Goal: Information Seeking & Learning: Check status

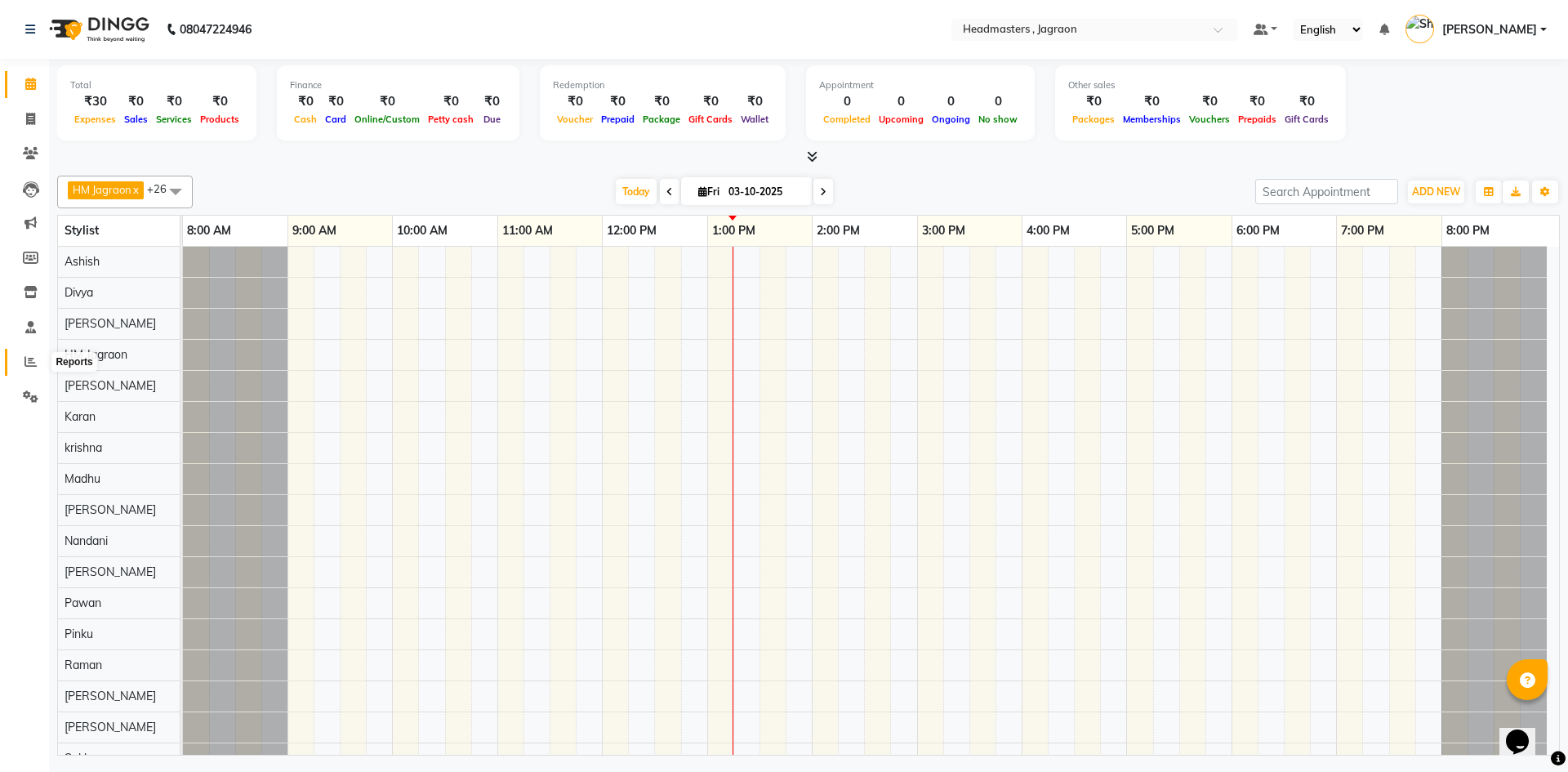
click at [30, 363] on icon at bounding box center [30, 361] width 12 height 12
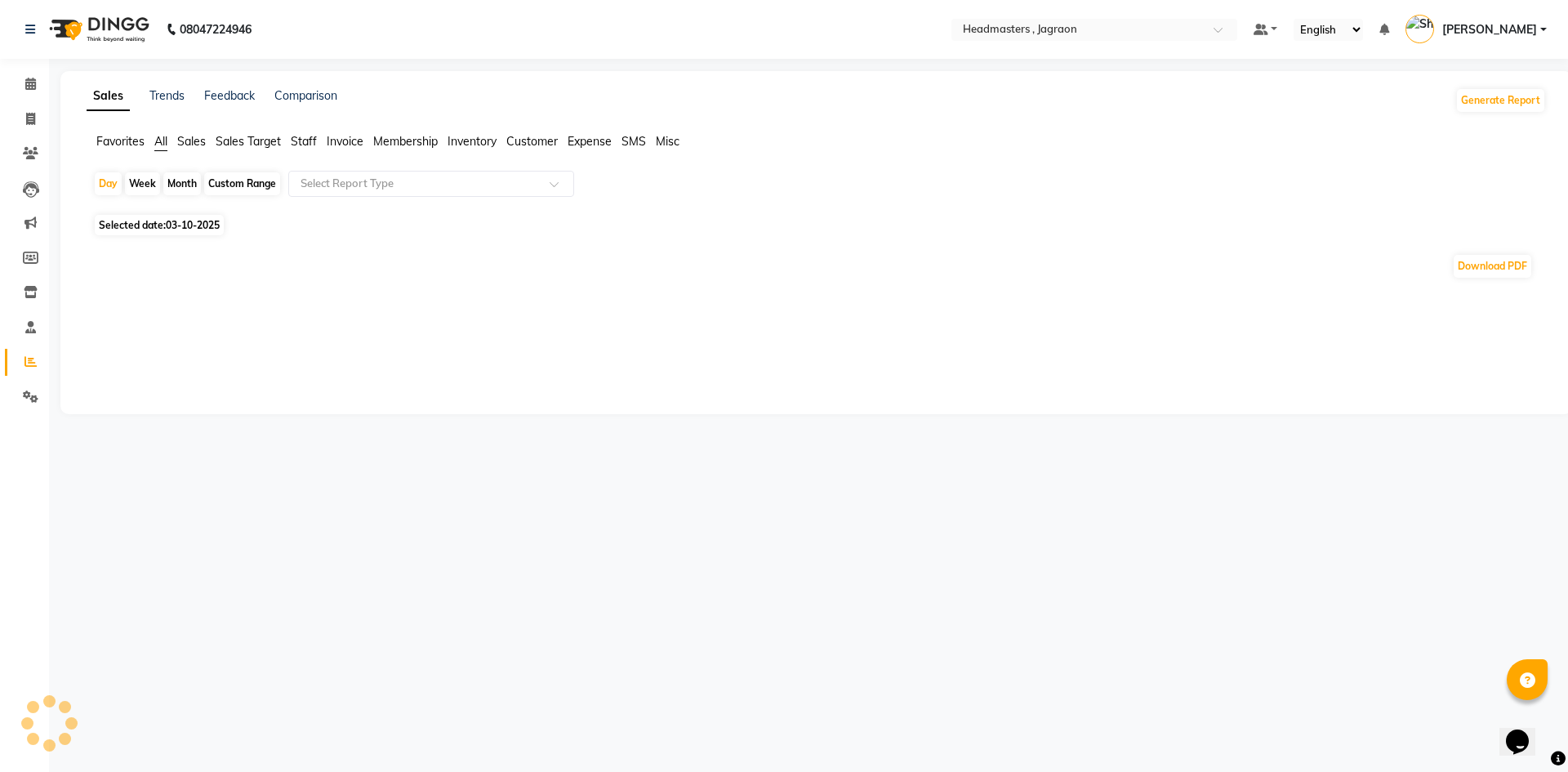
click at [178, 181] on div "Month" at bounding box center [182, 183] width 38 height 23
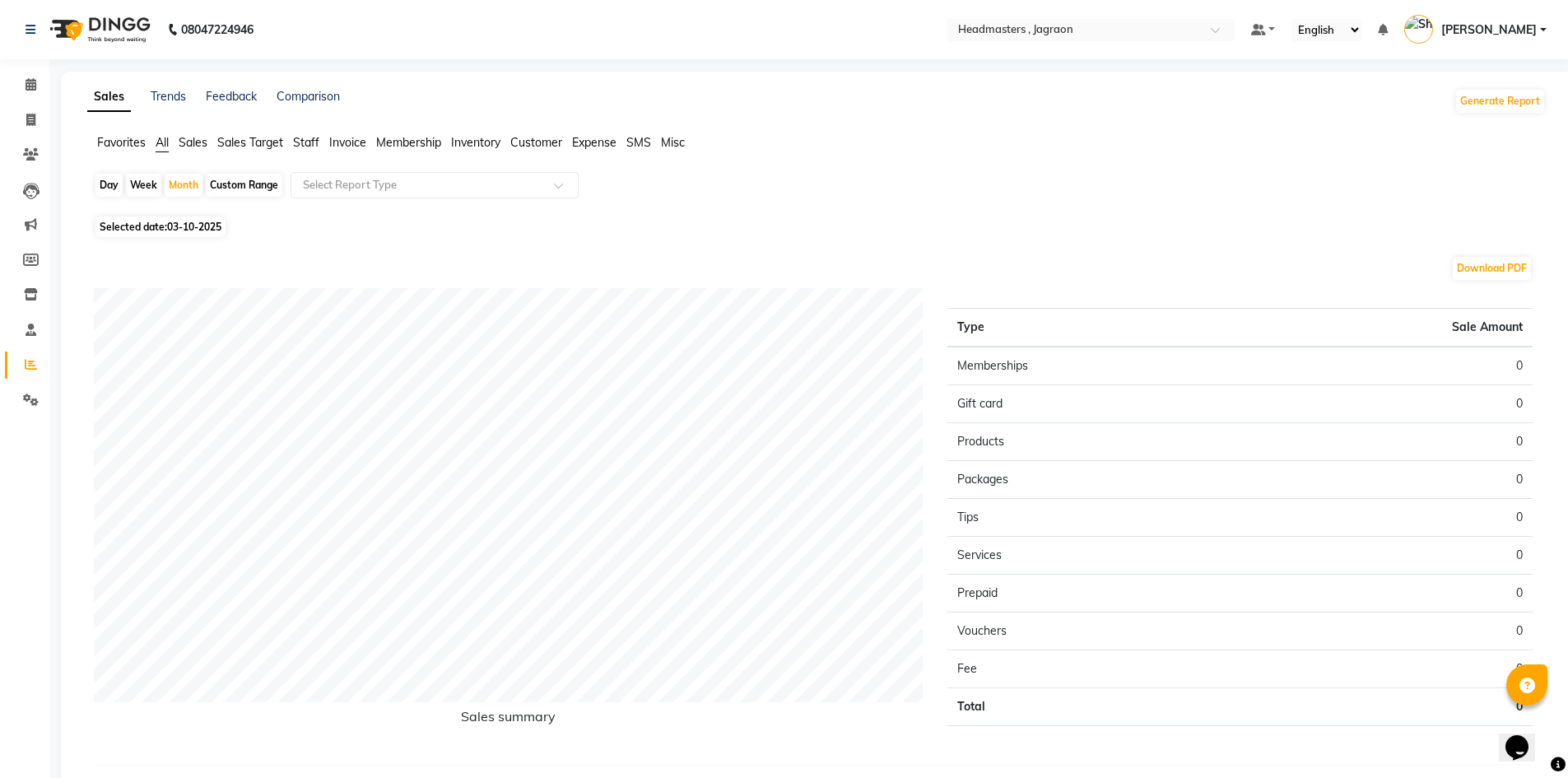
click at [181, 225] on span "03-10-2025" at bounding box center [193, 226] width 54 height 12
select select "10"
select select "2025"
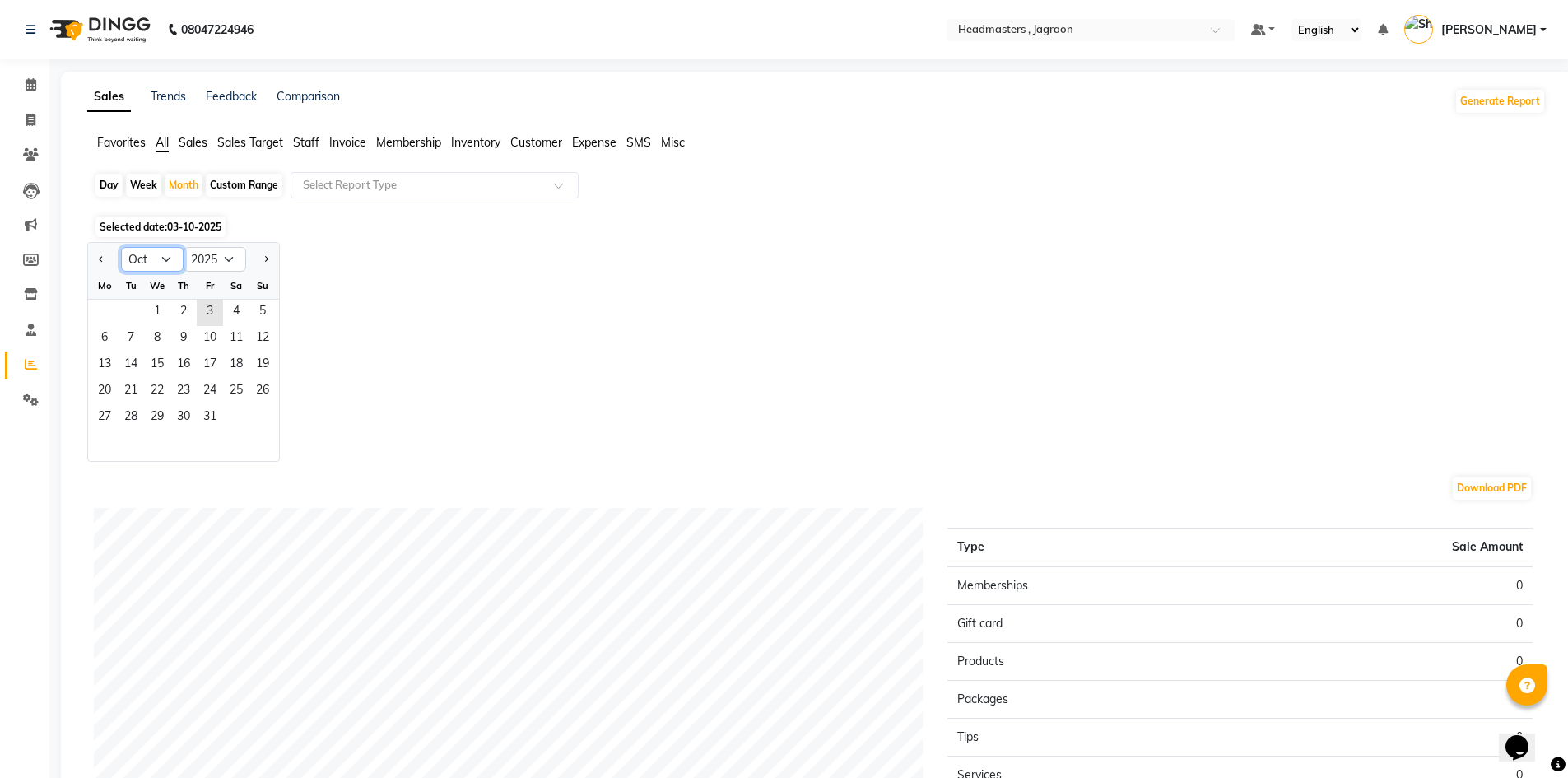
click at [160, 262] on select "Jan Feb Mar Apr May Jun [DATE] Aug Sep Oct Nov Dec" at bounding box center [153, 260] width 63 height 25
select select "9"
click at [121, 247] on select "Jan Feb Mar Apr May Jun [DATE] Aug Sep Oct Nov Dec" at bounding box center [153, 260] width 63 height 25
click at [98, 310] on span "1" at bounding box center [104, 313] width 27 height 27
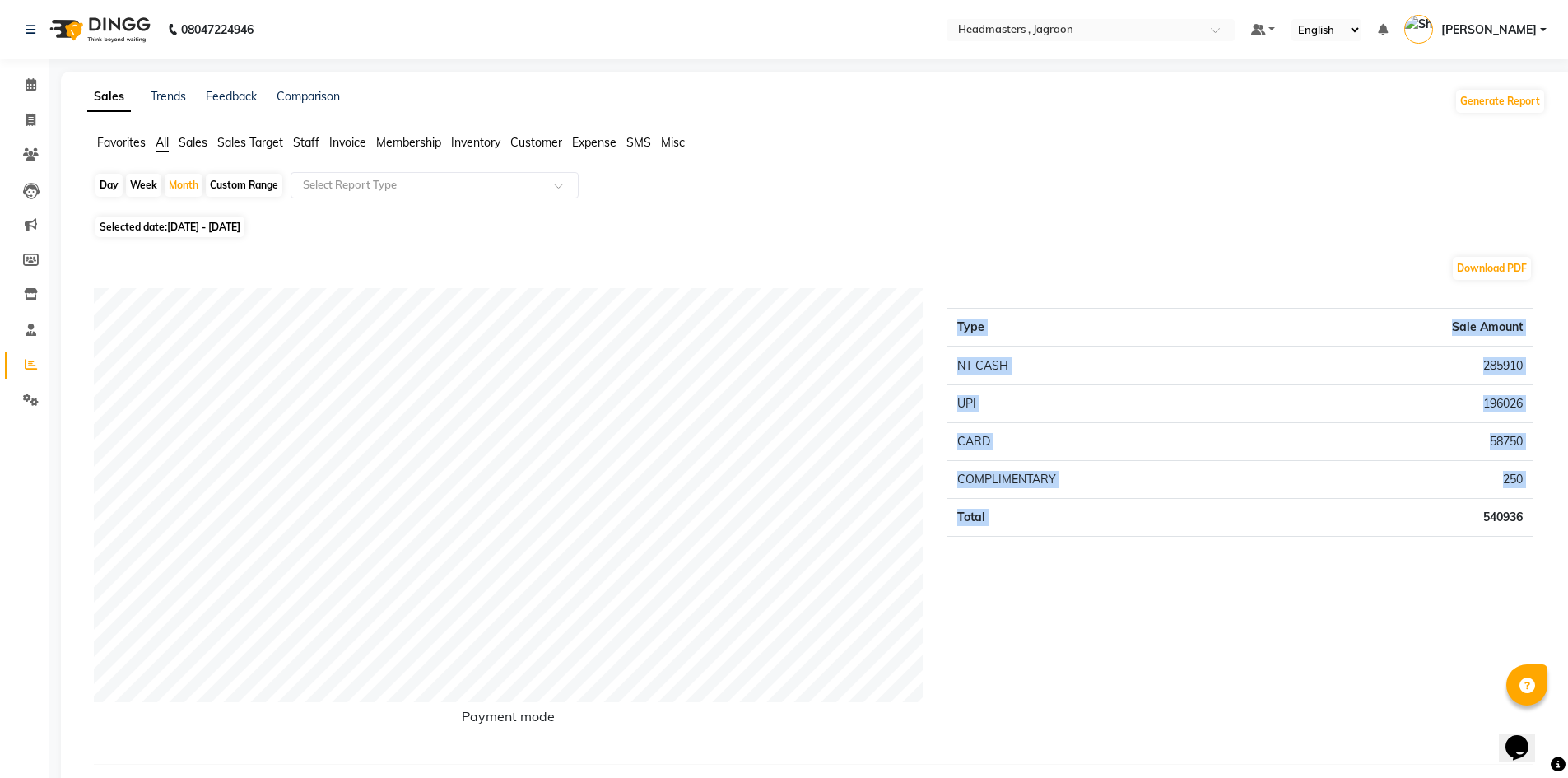
drag, startPoint x: 1485, startPoint y: 517, endPoint x: 1542, endPoint y: 514, distance: 57.1
click at [1542, 514] on div "Type Sale Amount NT CASH 285910 UPI 196026 CARD 58750 COMPLIMENTARY 250 Total 5…" at bounding box center [1240, 519] width 610 height 462
click at [1499, 578] on div "Type Sale Amount NT CASH 285910 UPI 196026 CARD 58750 COMPLIMENTARY 250 Total 5…" at bounding box center [1240, 519] width 610 height 462
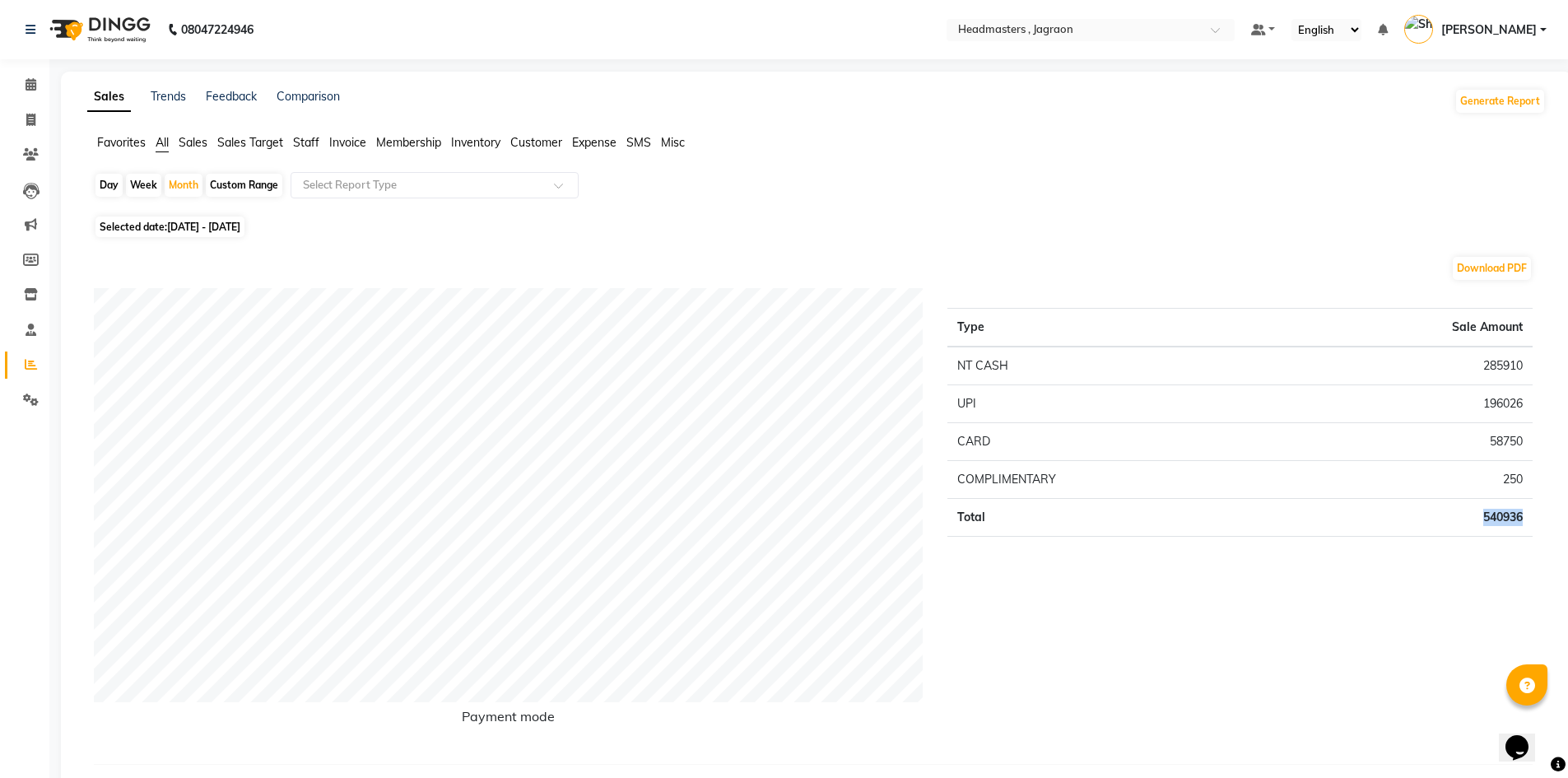
drag, startPoint x: 1521, startPoint y: 514, endPoint x: 1449, endPoint y: 517, distance: 72.1
click at [1449, 517] on td "540936" at bounding box center [1406, 518] width 254 height 38
click at [1398, 613] on div "Type Sale Amount NT CASH 285910 UPI 196026 CARD 58750 COMPLIMENTARY 250 Total 5…" at bounding box center [1240, 519] width 610 height 462
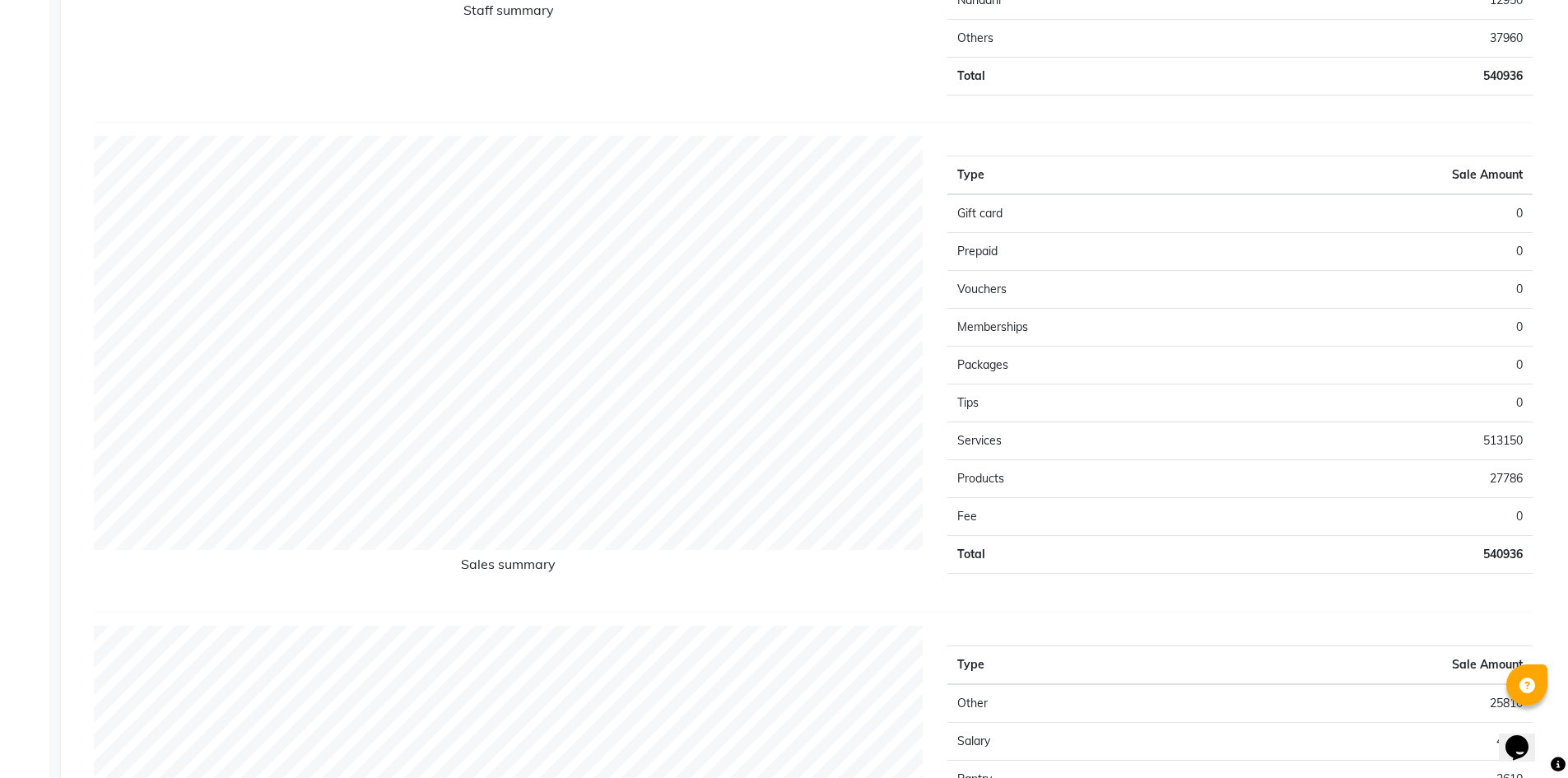
scroll to position [1235, 0]
